Goal: Book appointment/travel/reservation

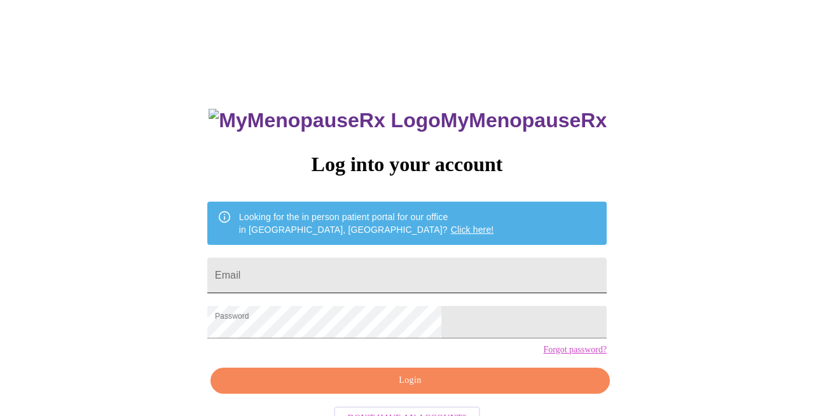
click at [340, 266] on input "Email" at bounding box center [406, 276] width 399 height 36
type input "sjahrens74@gmail.com"
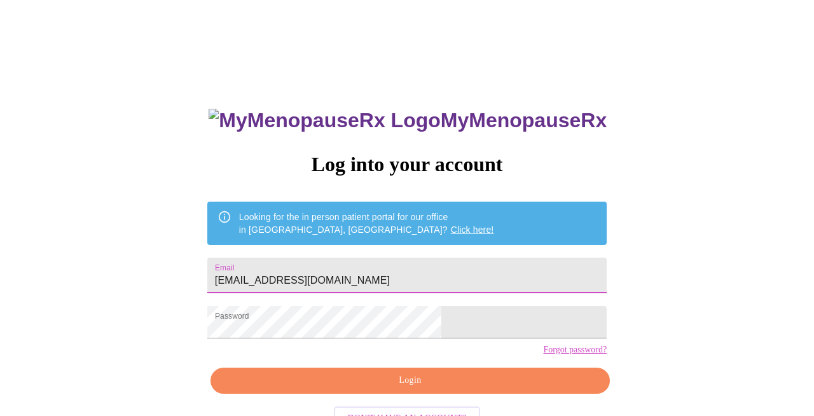
click at [391, 389] on span "Login" at bounding box center [410, 381] width 370 height 16
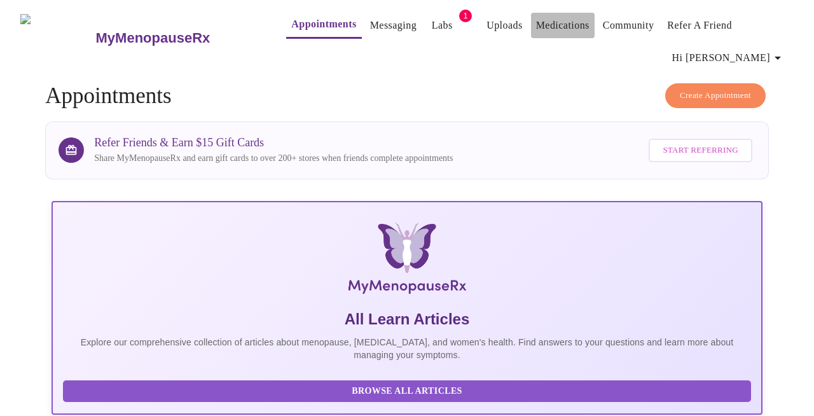
click at [537, 31] on link "Medications" at bounding box center [562, 26] width 53 height 18
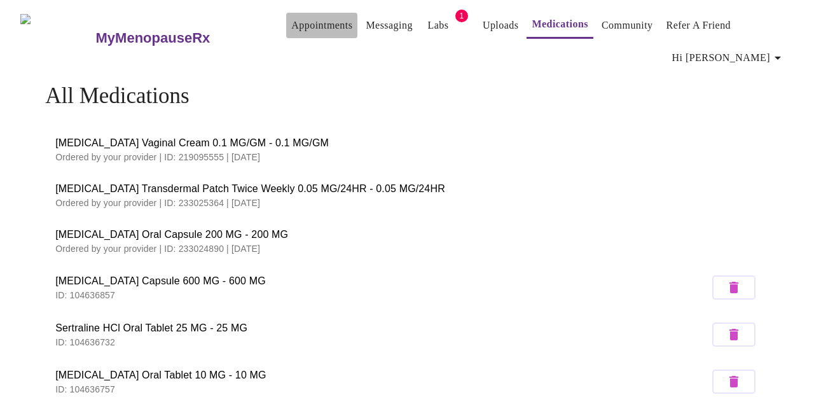
click at [305, 27] on link "Appointments" at bounding box center [321, 26] width 61 height 18
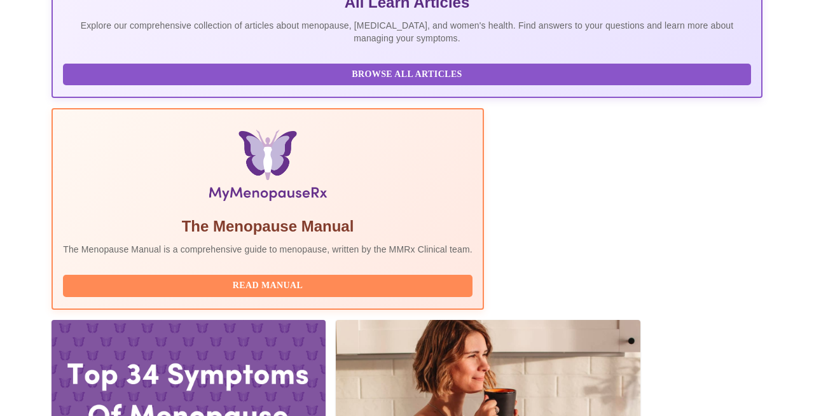
scroll to position [327, 0]
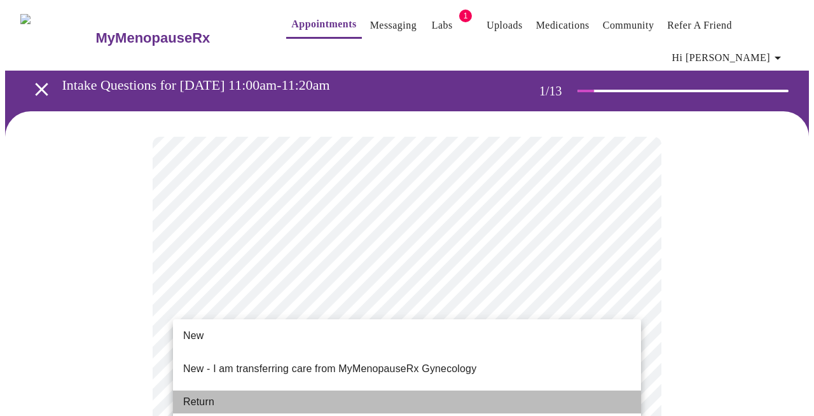
click at [225, 391] on li "Return" at bounding box center [407, 402] width 468 height 23
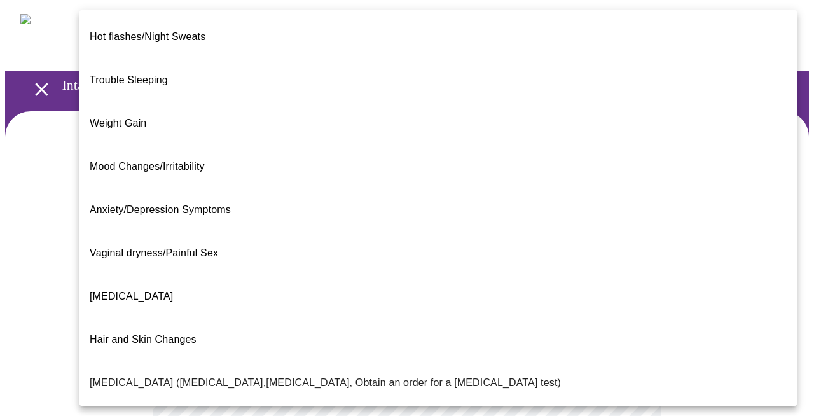
click at [386, 255] on body "MyMenopauseRx Appointments Messaging Labs 1 Uploads Medications Community Refer…" at bounding box center [407, 384] width 804 height 758
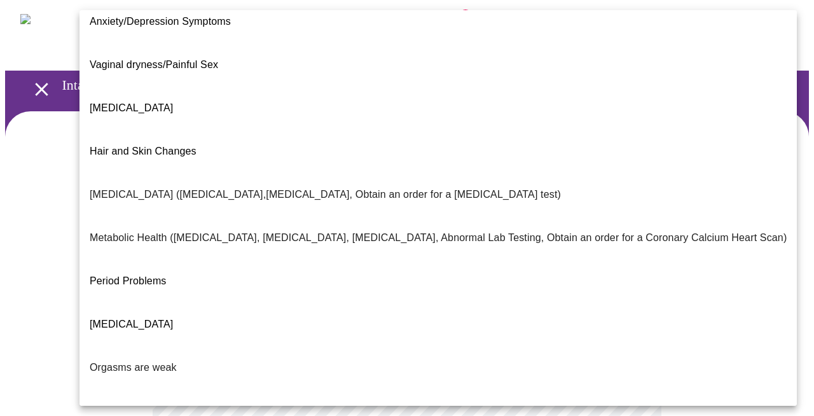
scroll to position [195, 0]
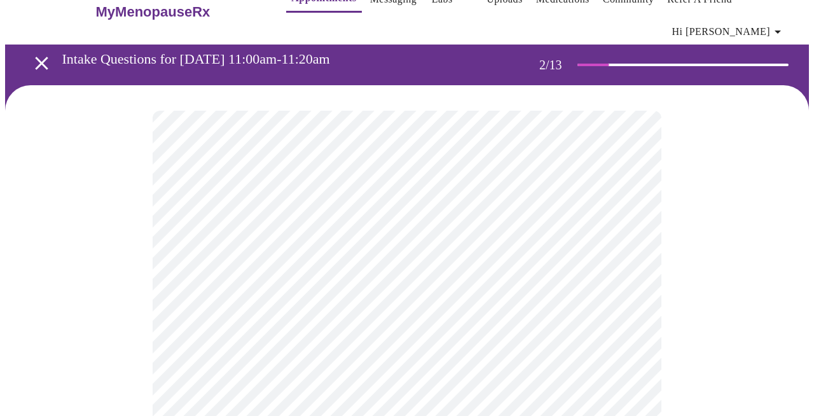
scroll to position [27, 0]
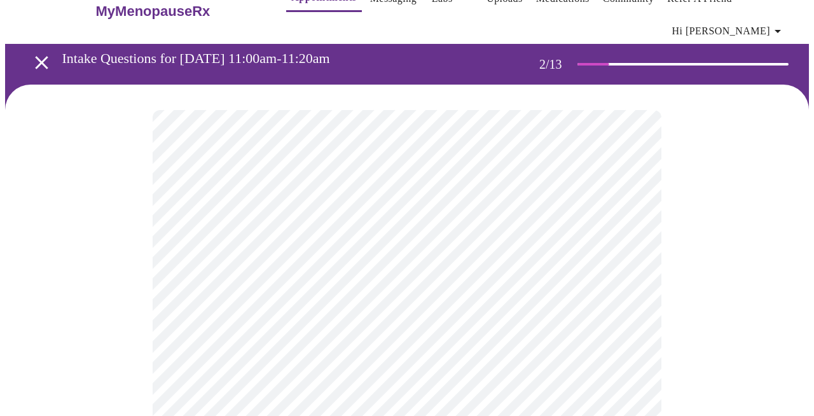
click at [261, 352] on body "MyMenopauseRx Appointments Messaging Labs 1 Uploads Medications Community Refer…" at bounding box center [407, 353] width 804 height 751
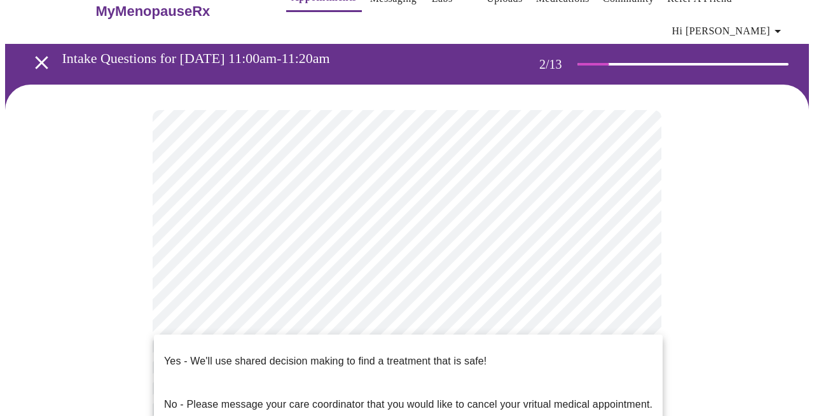
click at [261, 355] on p "Yes - We'll use shared decision making to find a treatment that is safe!" at bounding box center [325, 361] width 322 height 15
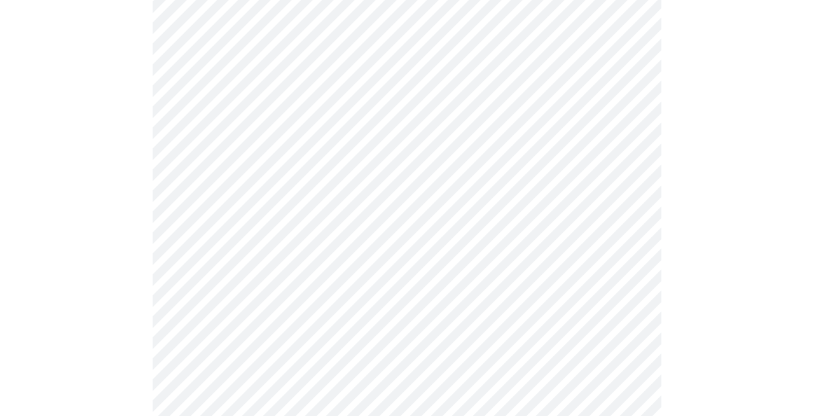
scroll to position [0, 0]
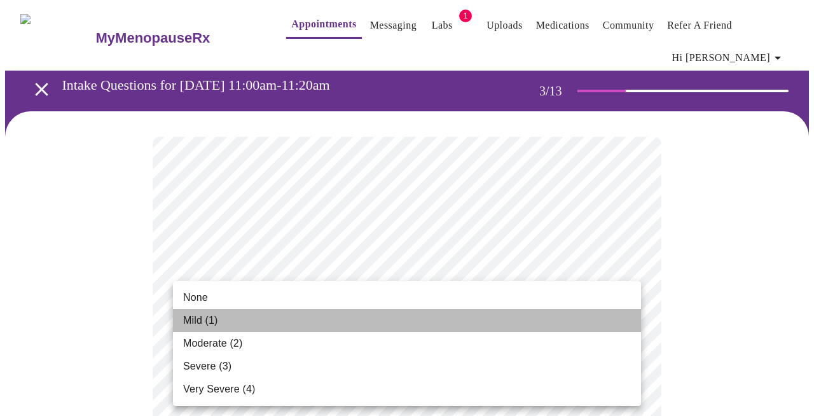
click at [371, 317] on li "Mild (1)" at bounding box center [407, 320] width 468 height 23
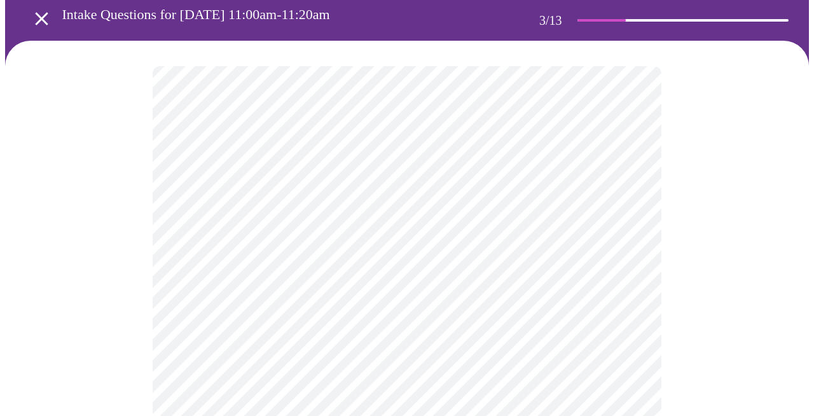
scroll to position [77, 0]
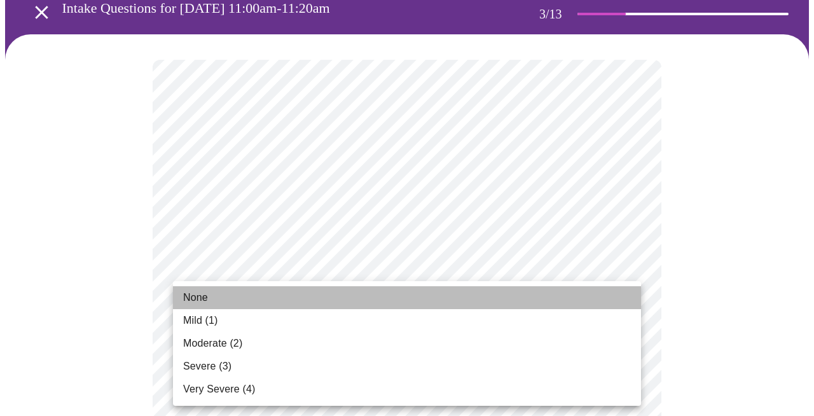
click at [369, 297] on li "None" at bounding box center [407, 297] width 468 height 23
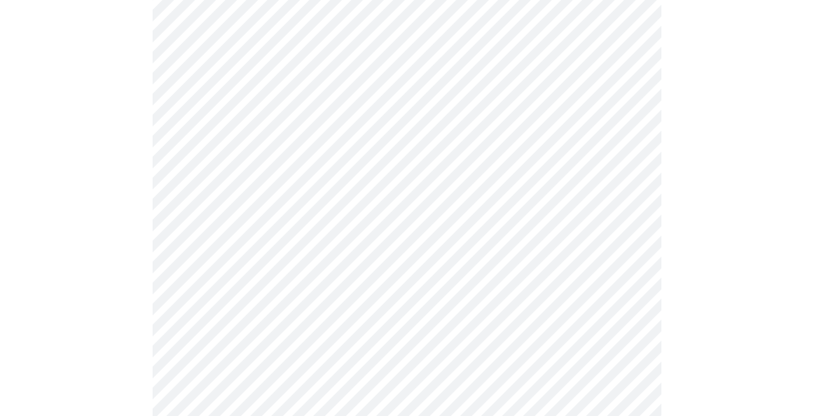
scroll to position [170, 0]
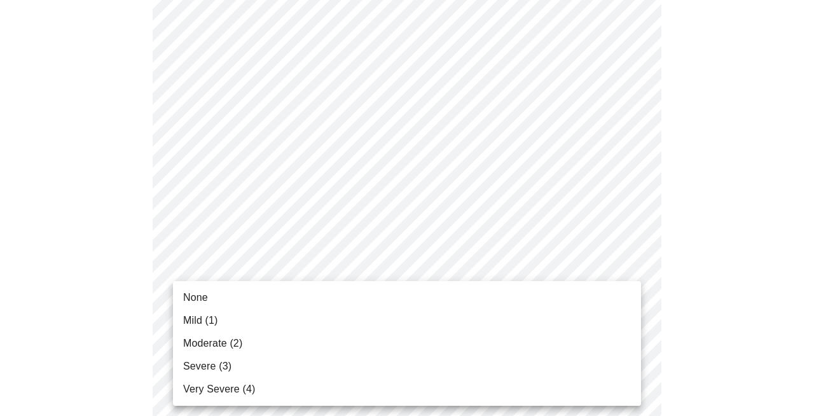
click at [359, 312] on li "Mild (1)" at bounding box center [407, 320] width 468 height 23
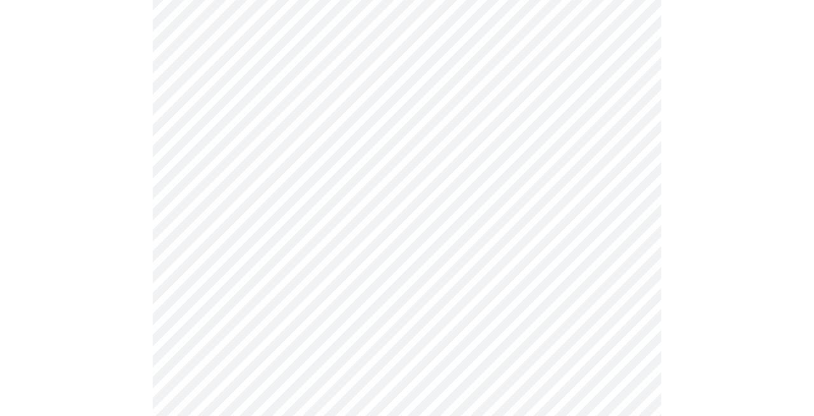
scroll to position [248, 0]
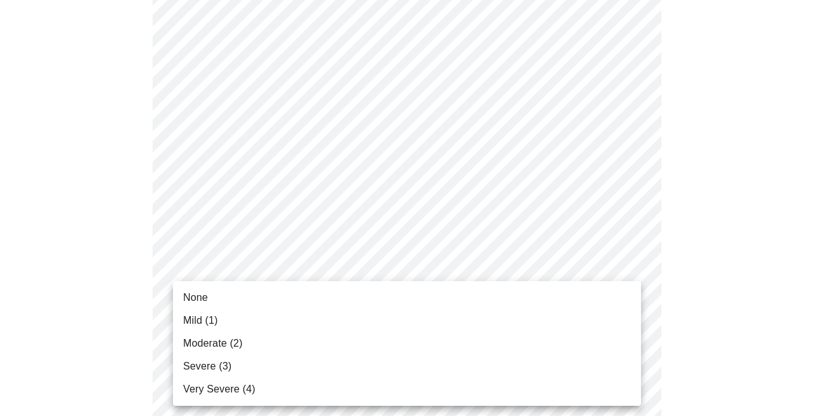
click at [357, 303] on li "None" at bounding box center [407, 297] width 468 height 23
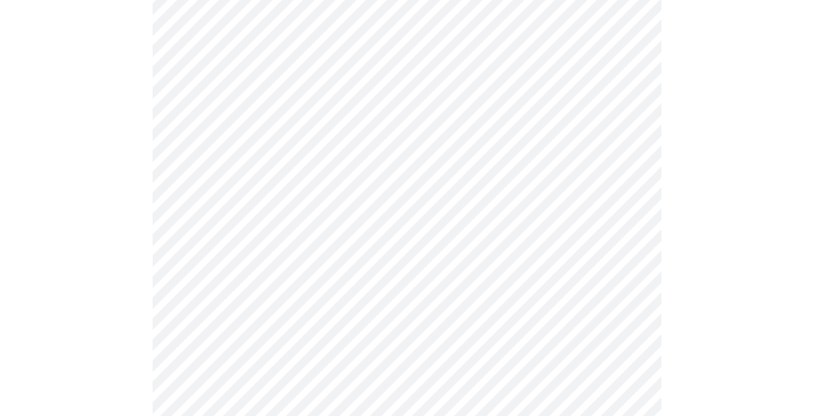
scroll to position [340, 0]
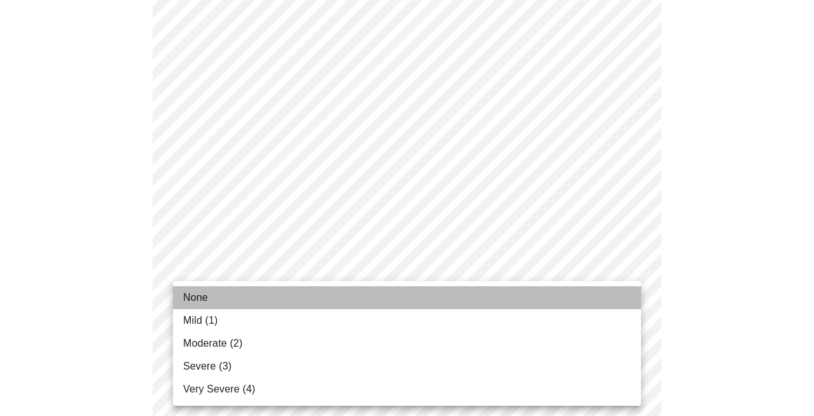
click at [351, 305] on li "None" at bounding box center [407, 297] width 468 height 23
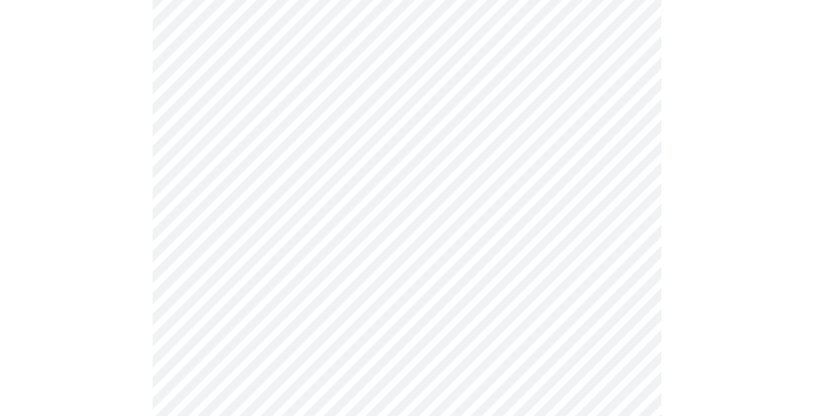
scroll to position [412, 0]
click at [351, 305] on body "MyMenopauseRx Appointments Messaging Labs 1 Uploads Medications Community Refer…" at bounding box center [407, 369] width 804 height 1552
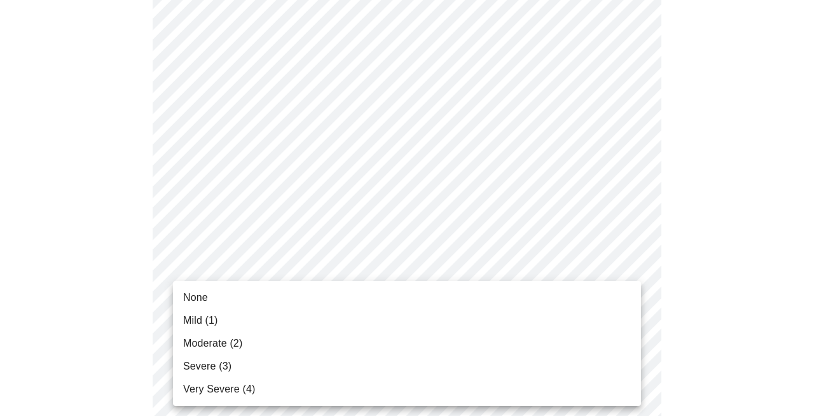
click at [347, 316] on li "Mild (1)" at bounding box center [407, 320] width 468 height 23
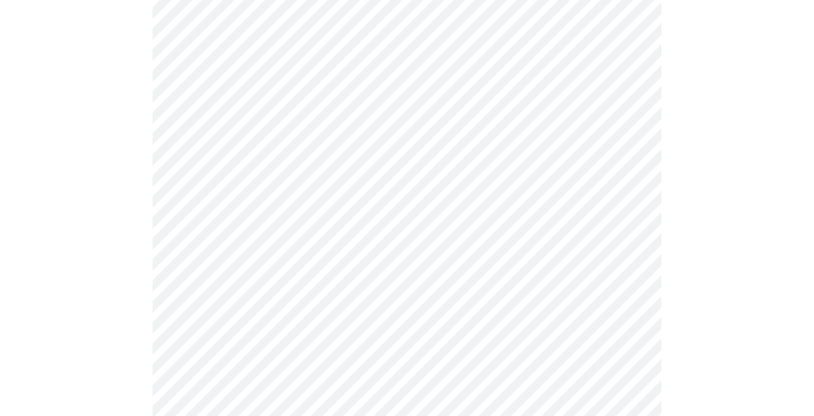
scroll to position [489, 0]
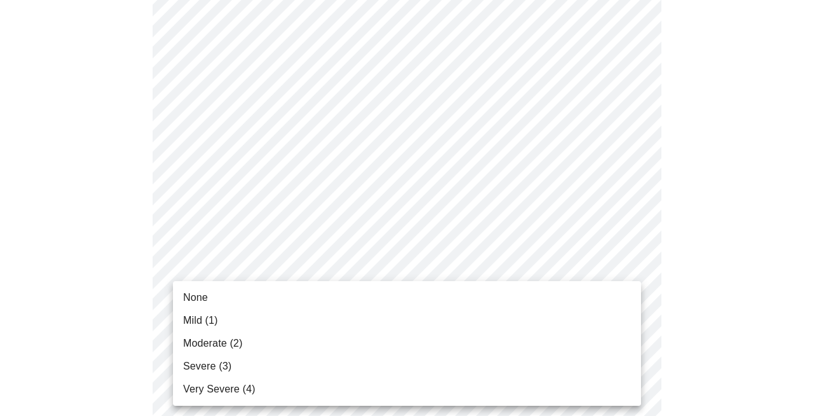
click at [346, 322] on body "MyMenopauseRx Appointments Messaging Labs 1 Uploads Medications Community Refer…" at bounding box center [407, 285] width 804 height 1538
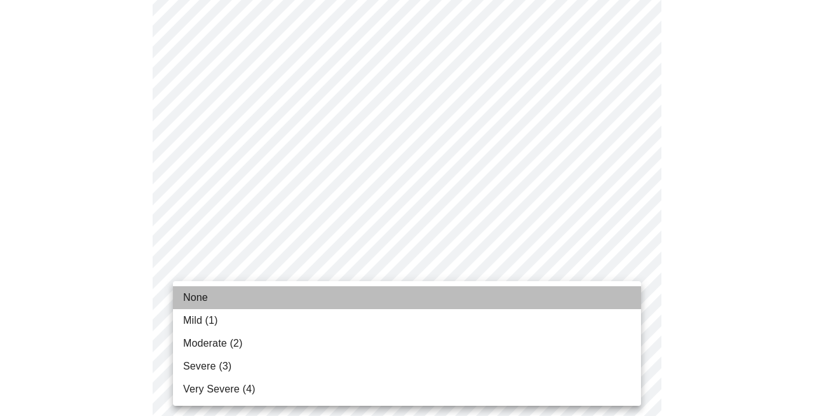
click at [344, 307] on li "None" at bounding box center [407, 297] width 468 height 23
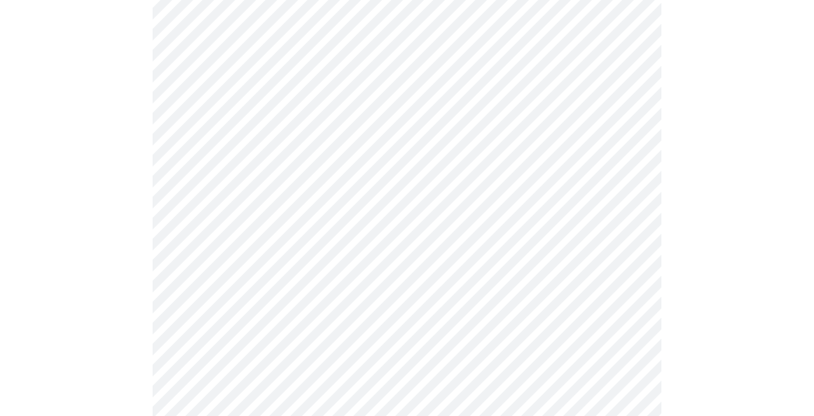
scroll to position [571, 0]
click at [332, 336] on body "MyMenopauseRx Appointments Messaging Labs 1 Uploads Medications Community Refer…" at bounding box center [407, 196] width 804 height 1525
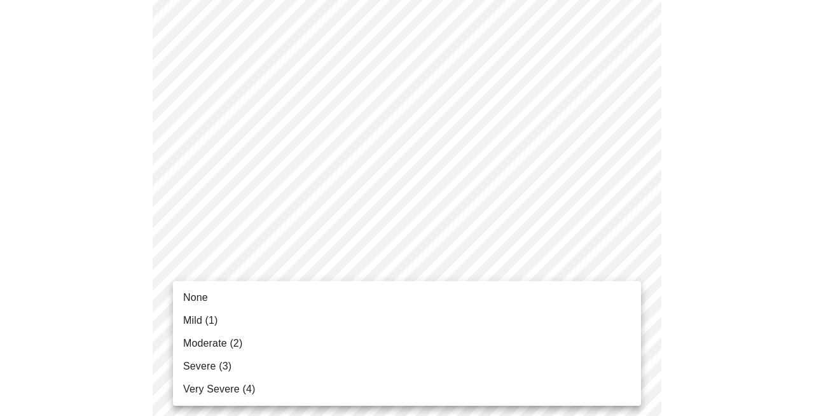
click at [329, 303] on li "None" at bounding box center [407, 297] width 468 height 23
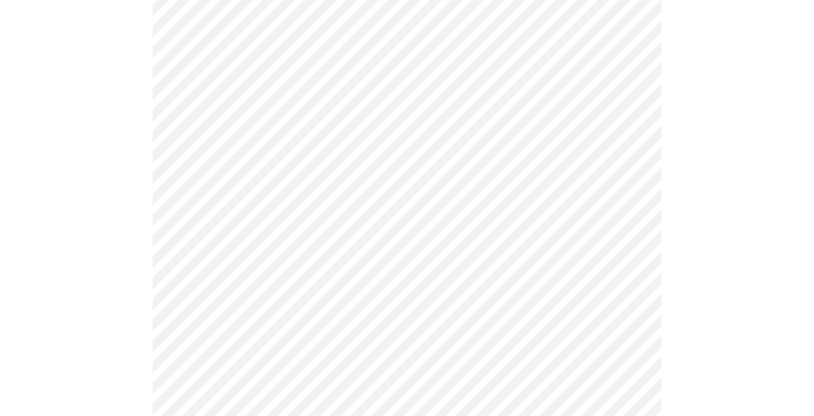
scroll to position [702, 0]
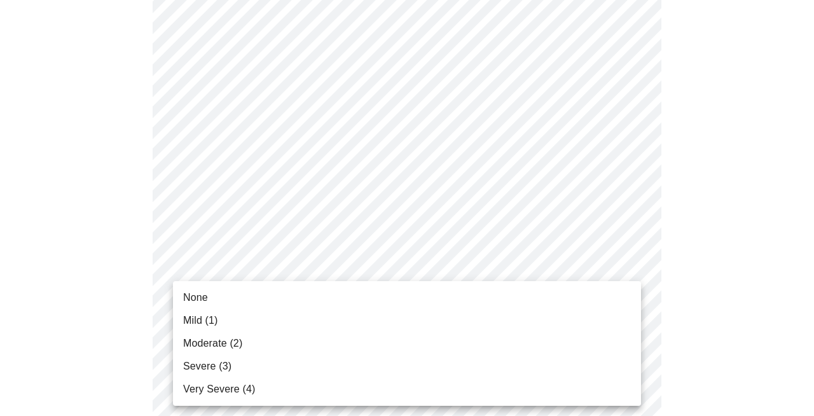
click at [328, 305] on body "MyMenopauseRx Appointments Messaging Labs 1 Uploads Medications Community Refer…" at bounding box center [407, 58] width 804 height 1511
click at [325, 314] on li "Mild (1)" at bounding box center [407, 320] width 468 height 23
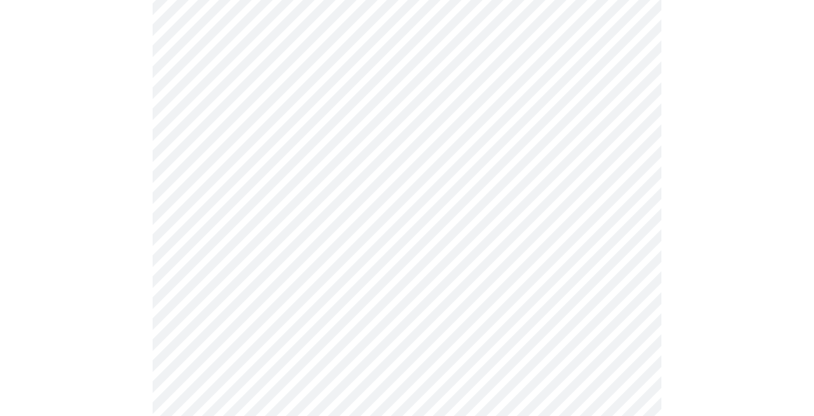
scroll to position [787, 0]
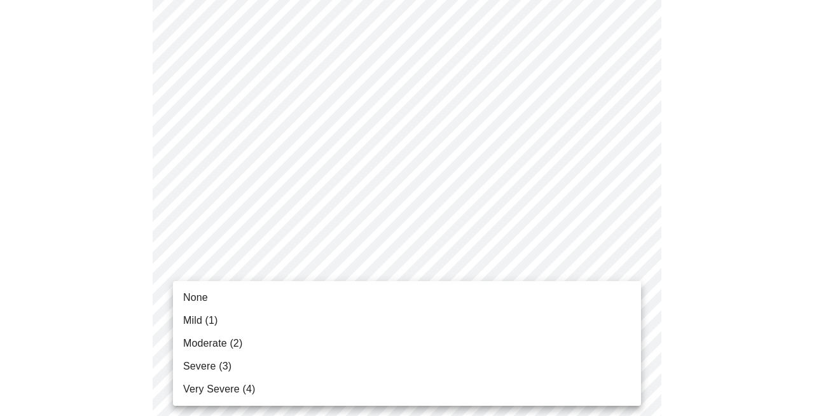
click at [326, 326] on li "Mild (1)" at bounding box center [407, 320] width 468 height 23
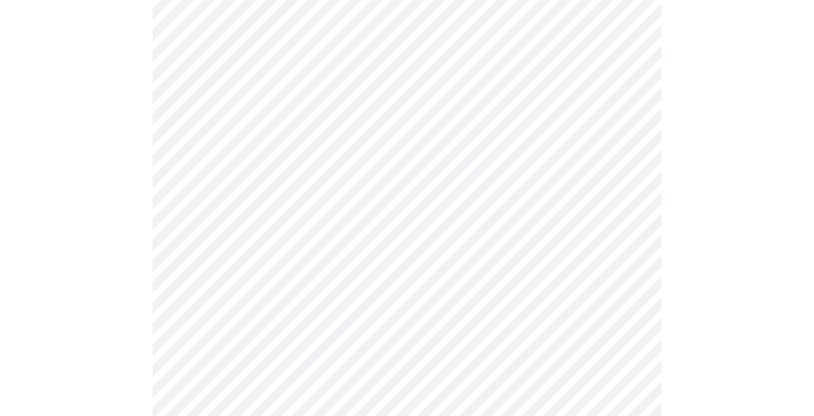
scroll to position [908, 0]
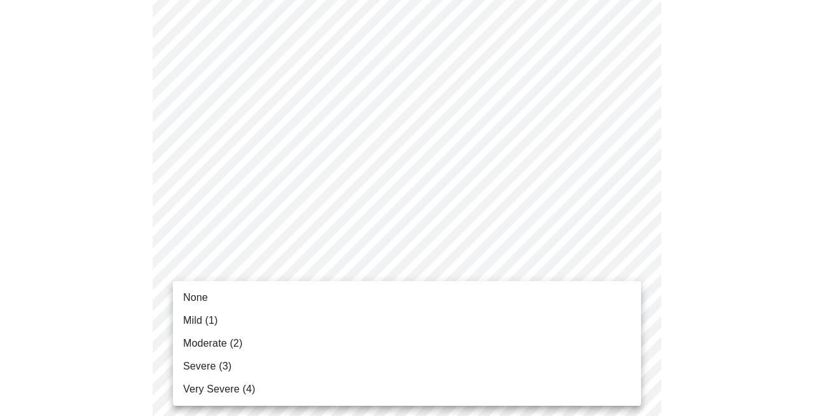
click at [320, 322] on li "Mild (1)" at bounding box center [407, 320] width 468 height 23
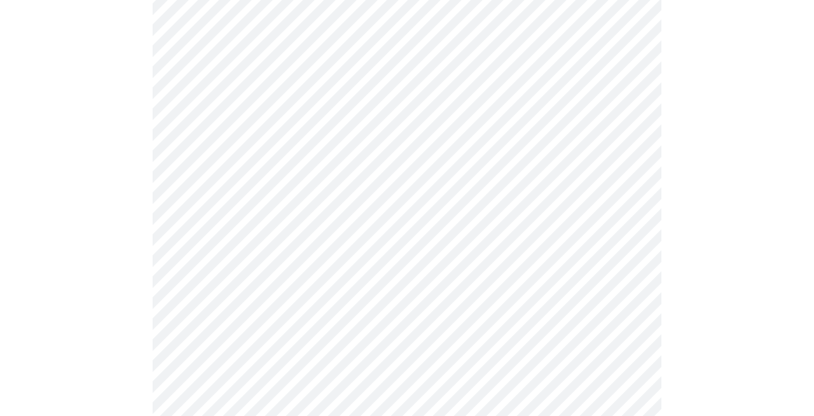
scroll to position [512, 0]
click at [212, 211] on body "MyMenopauseRx Appointments Messaging Labs 1 Uploads Medications Community Refer…" at bounding box center [407, 85] width 804 height 1184
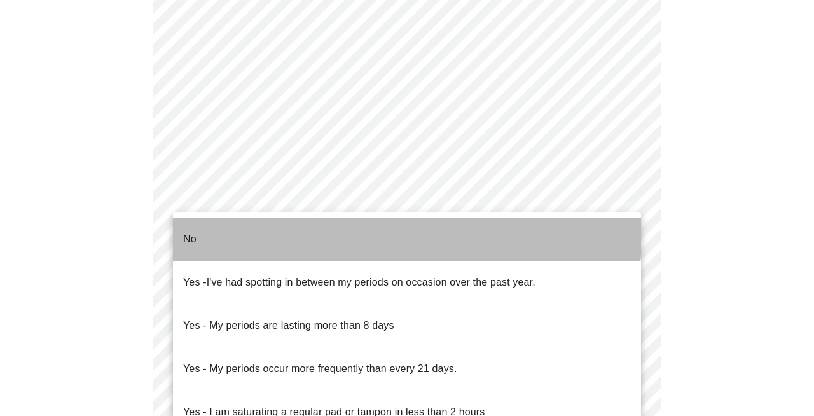
click at [210, 223] on li "No" at bounding box center [407, 239] width 468 height 43
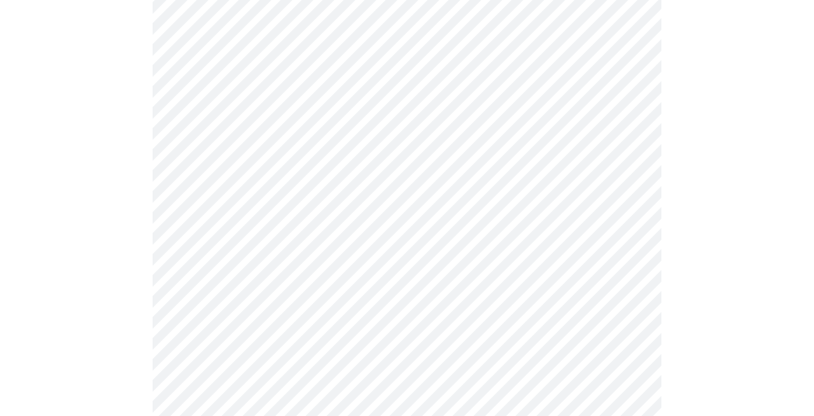
scroll to position [602, 0]
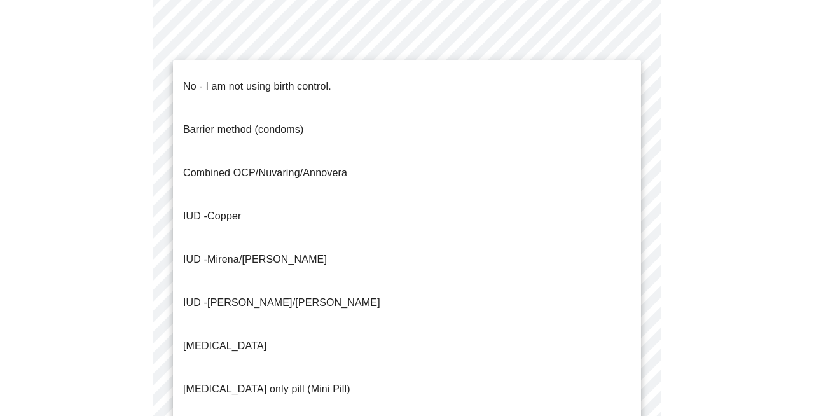
click at [225, 88] on span "No - I am not using birth control." at bounding box center [257, 87] width 148 height 36
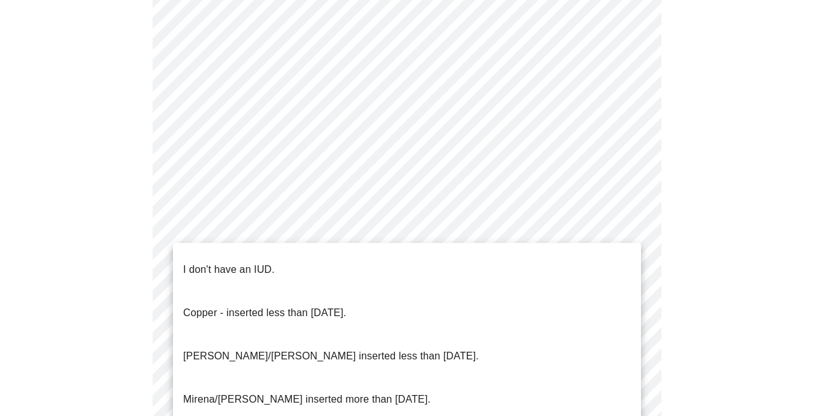
click at [214, 262] on p "I don't have an IUD." at bounding box center [229, 269] width 92 height 15
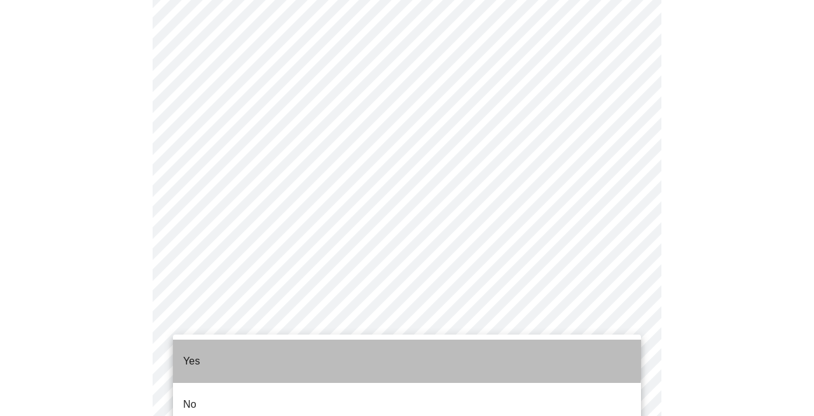
click at [205, 356] on li "Yes" at bounding box center [407, 361] width 468 height 43
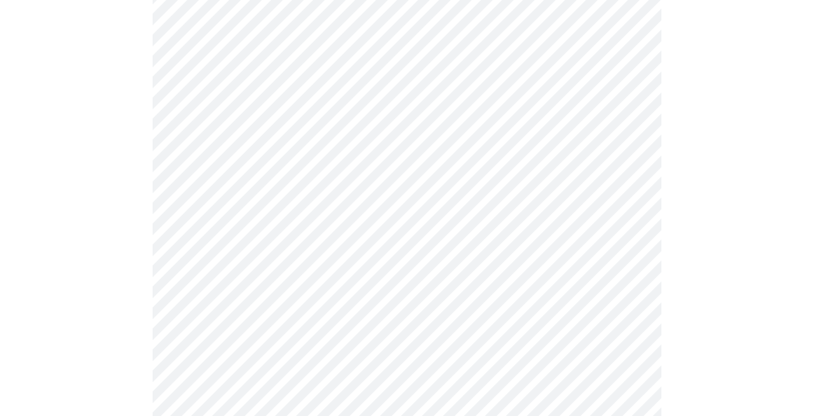
scroll to position [146, 0]
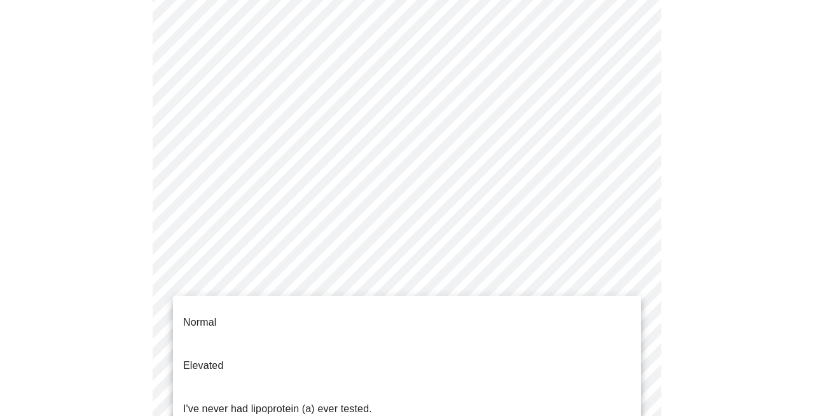
click at [448, 278] on body "MyMenopauseRx Appointments Messaging Labs 1 Uploads Medications Community Refer…" at bounding box center [407, 321] width 804 height 925
click at [422, 319] on li "Normal" at bounding box center [407, 322] width 468 height 43
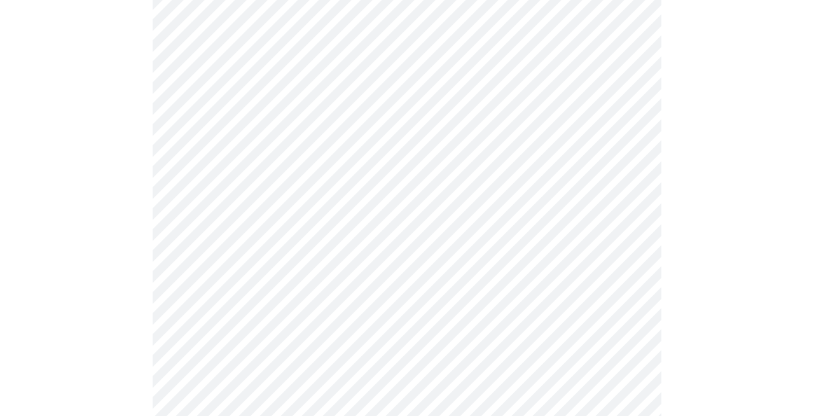
scroll to position [2862, 0]
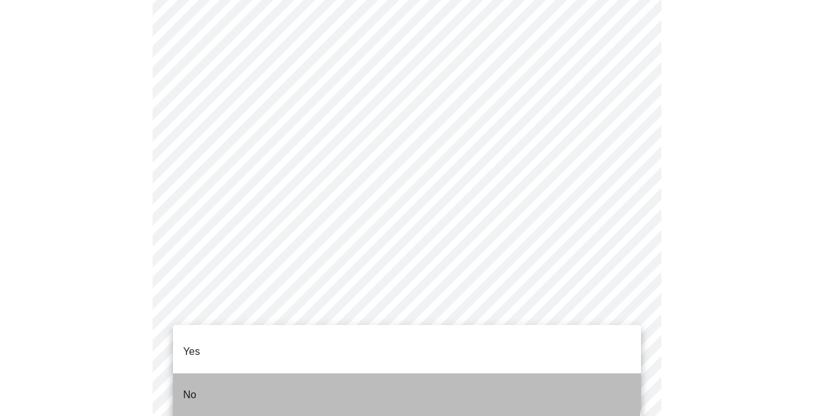
click at [335, 373] on li "No" at bounding box center [407, 394] width 468 height 43
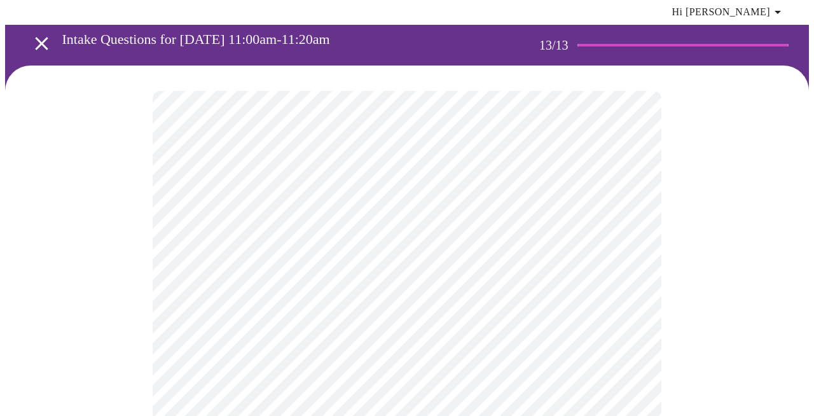
scroll to position [0, 0]
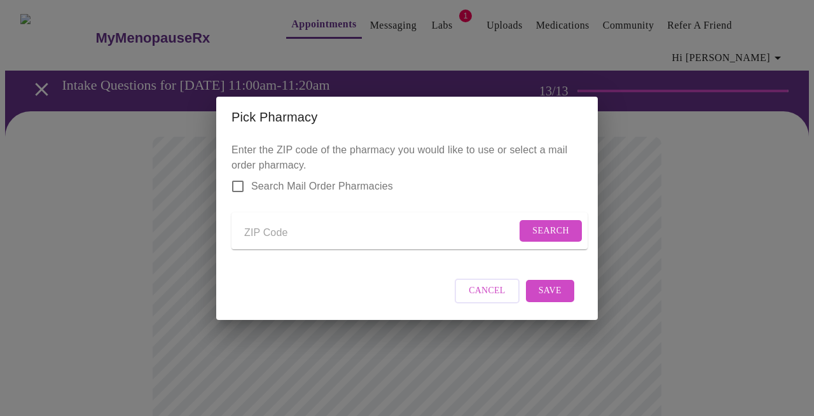
click at [506, 283] on span "Cancel" at bounding box center [487, 291] width 37 height 16
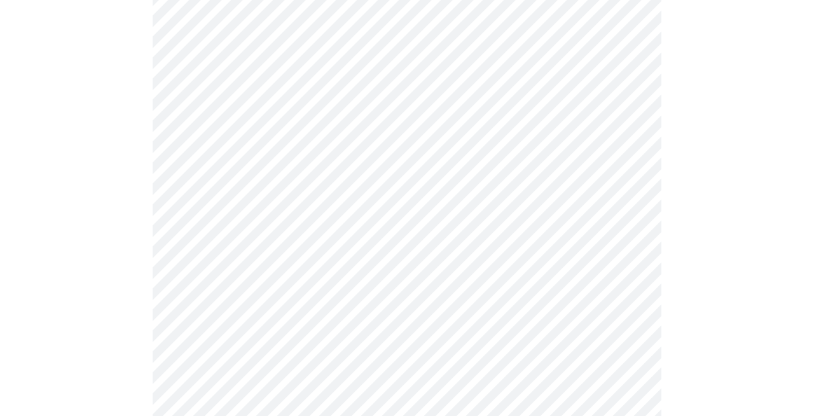
scroll to position [563, 0]
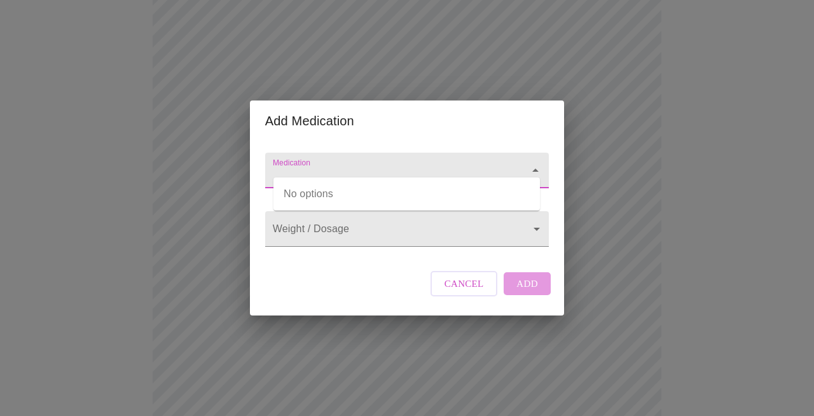
click at [307, 169] on input "Medication" at bounding box center [388, 177] width 237 height 24
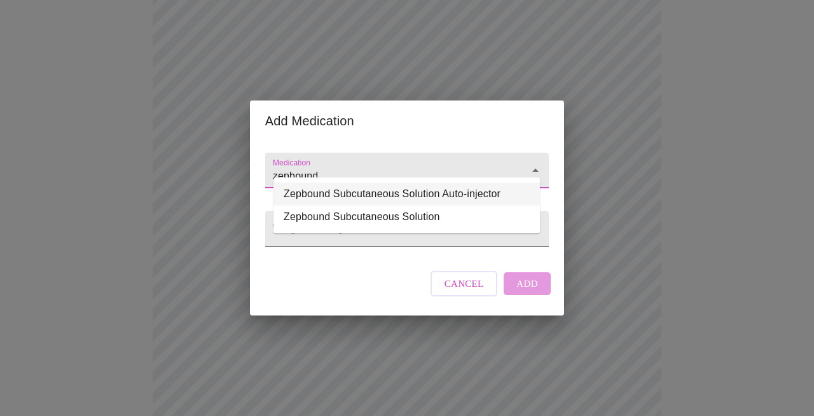
click at [339, 195] on li "Zepbound Subcutaneous Solution Auto-injector" at bounding box center [406, 194] width 266 height 23
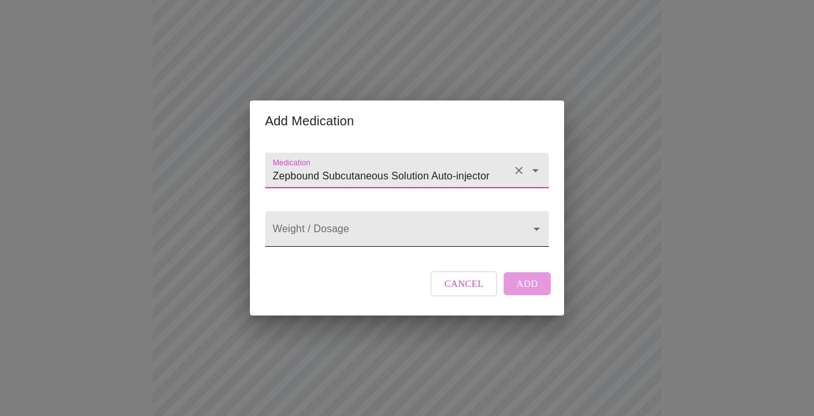
type input "Zepbound Subcutaneous Solution Auto-injector"
click at [317, 230] on body "MyMenopauseRx Appointments Messaging Labs 1 Uploads Medications Community Refer…" at bounding box center [407, 116] width 804 height 1348
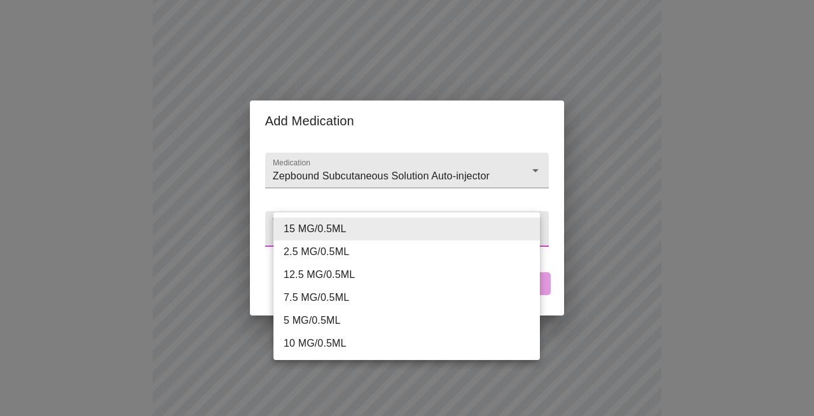
click at [312, 286] on li "7.5 MG/0.5ML" at bounding box center [406, 297] width 266 height 23
type input "7.5 MG/0.5ML"
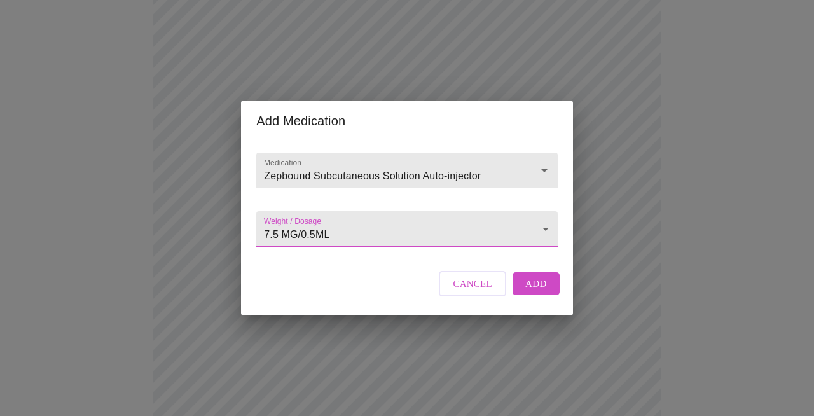
click at [529, 289] on span "Add" at bounding box center [536, 283] width 22 height 17
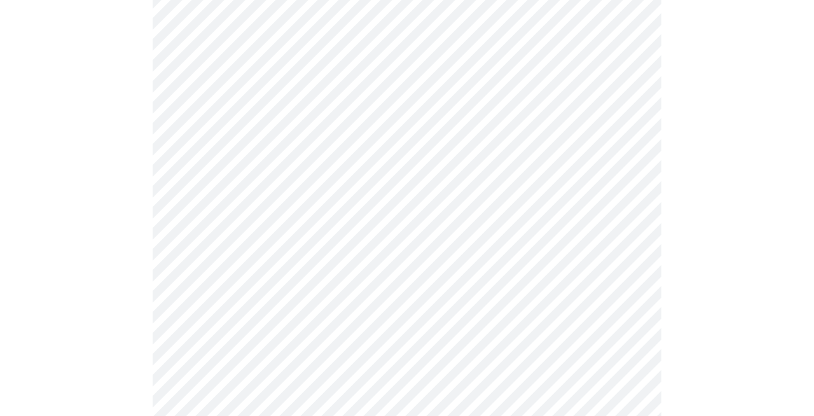
scroll to position [957, 0]
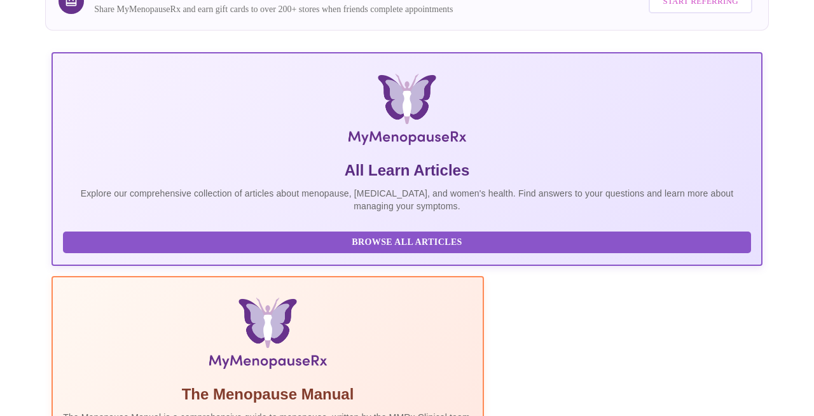
scroll to position [315, 0]
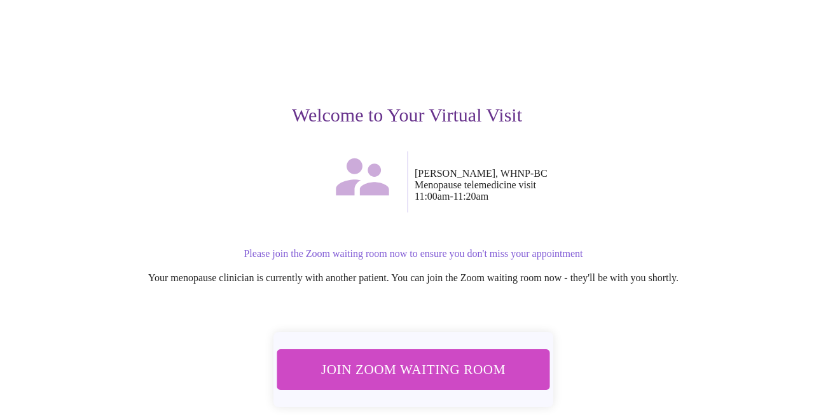
scroll to position [101, 0]
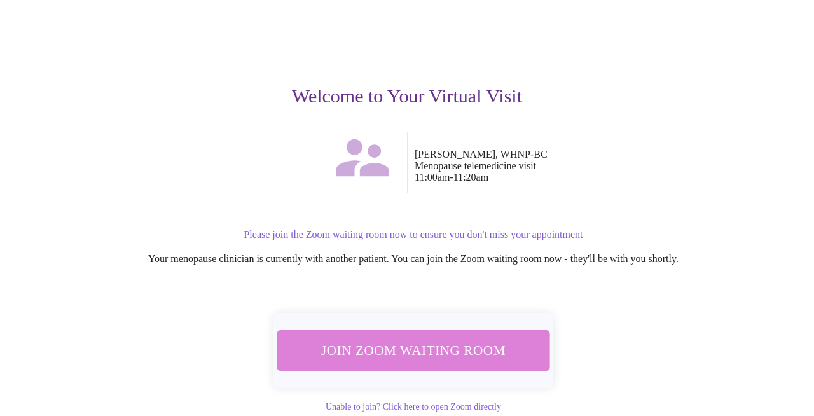
click at [490, 339] on span "Join Zoom Waiting Room" at bounding box center [413, 351] width 239 height 24
